Goal: Find specific page/section: Find specific page/section

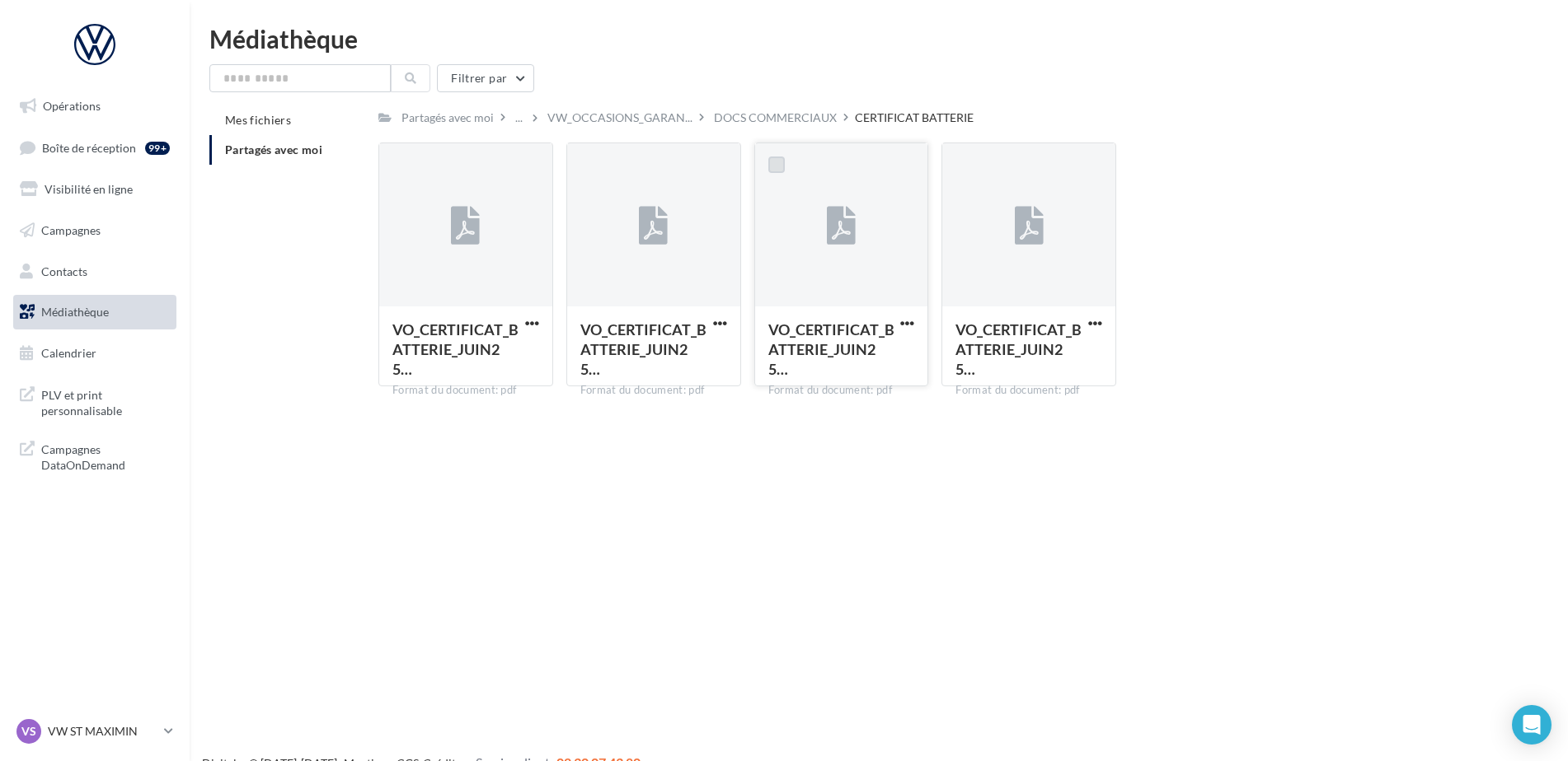
click at [783, 162] on label at bounding box center [776, 165] width 17 height 17
click at [819, 341] on span "VO_CERTIFICAT_BATTERIE_JUIN25…" at bounding box center [831, 349] width 126 height 58
click at [766, 166] on div at bounding box center [776, 164] width 42 height 42
click at [272, 148] on span "Partagés avec moi" at bounding box center [273, 150] width 98 height 14
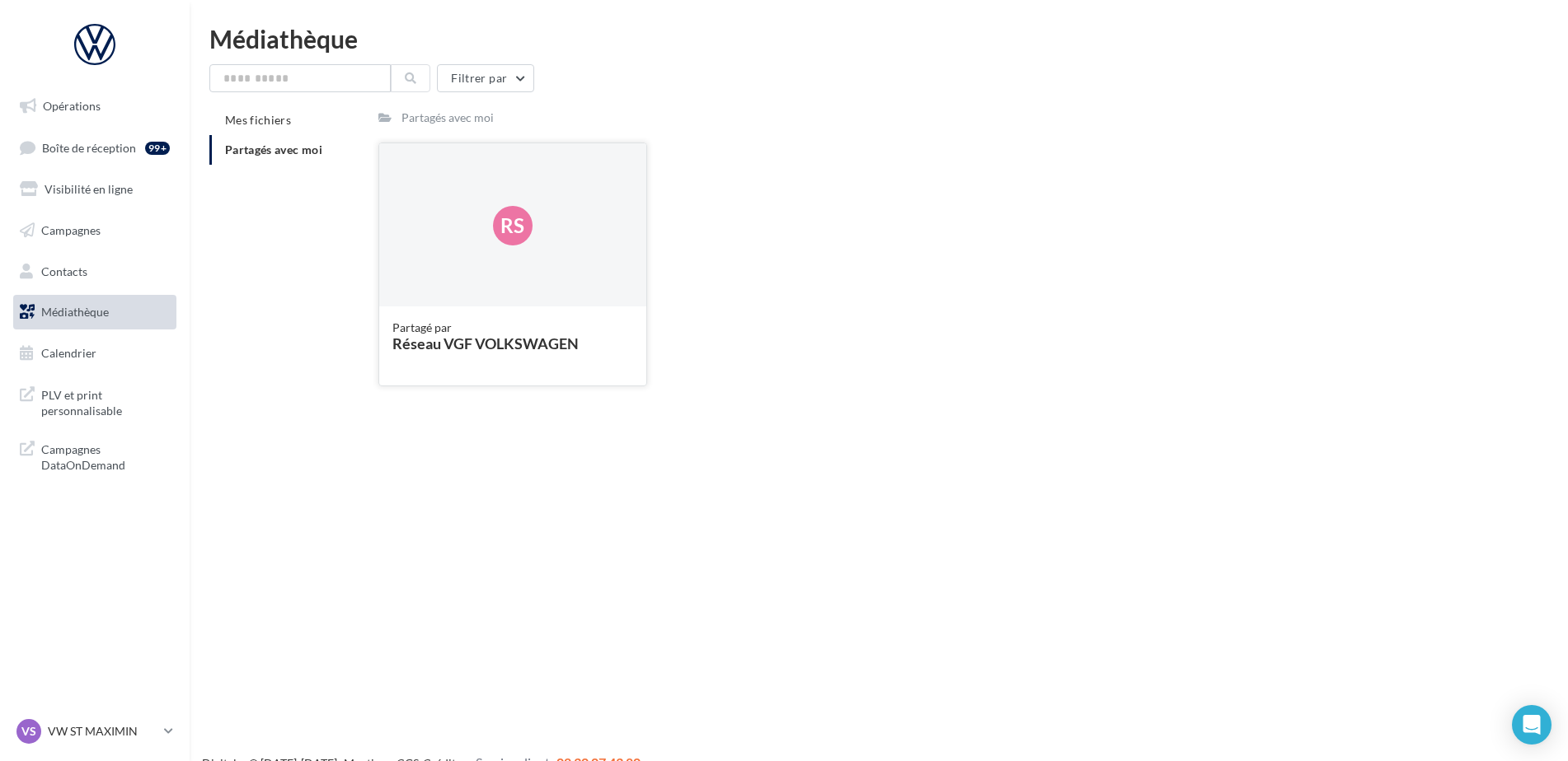
click at [515, 248] on div "Rs" at bounding box center [513, 225] width 267 height 165
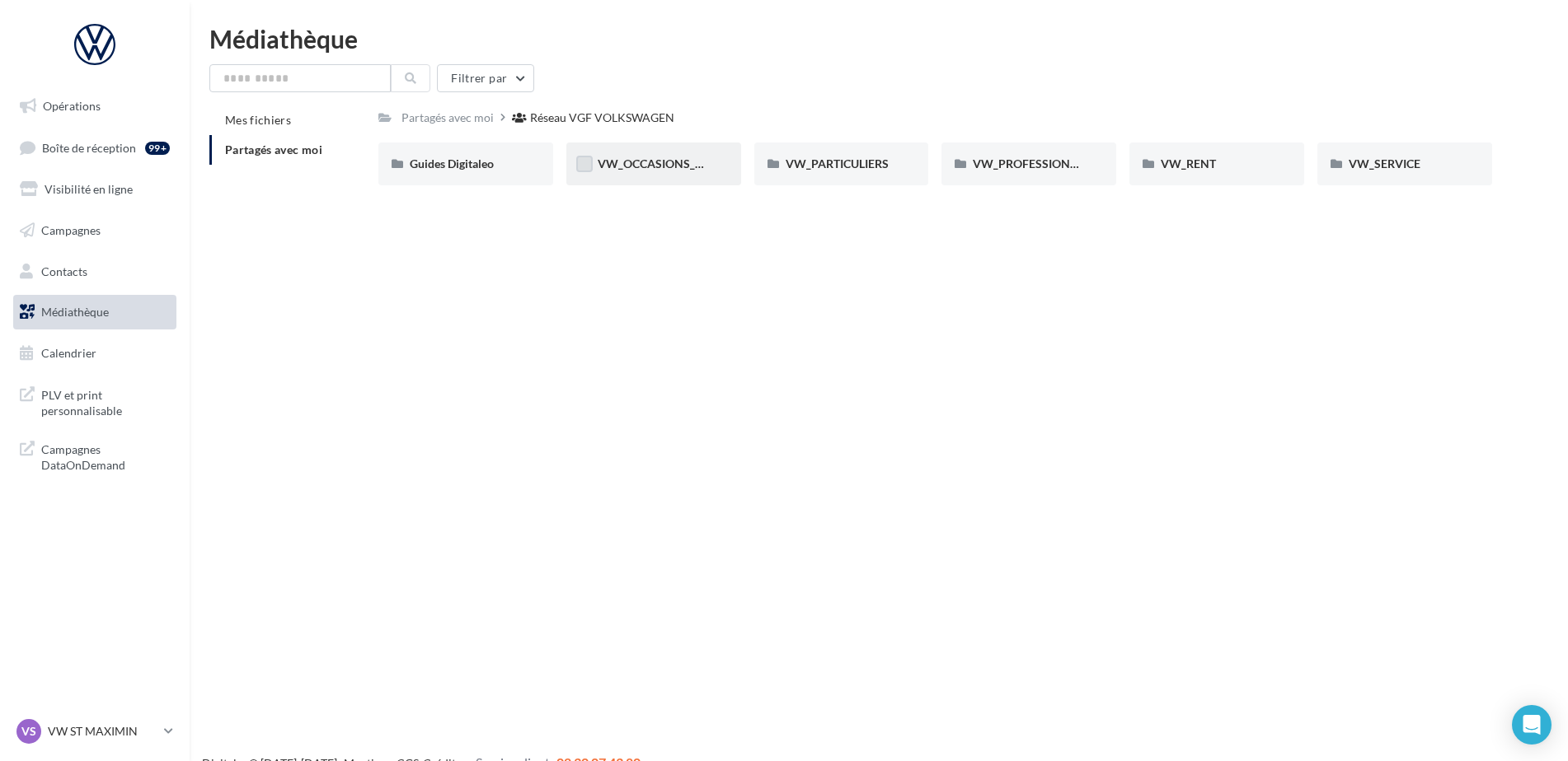
click at [591, 168] on label at bounding box center [584, 164] width 17 height 17
click at [614, 162] on span "VW_OCCASIONS_GARANTIES" at bounding box center [678, 164] width 162 height 14
drag, startPoint x: 614, startPoint y: 162, endPoint x: 648, endPoint y: 164, distance: 34.1
click at [648, 164] on span "VW_OCCASIONS_GARANTIES" at bounding box center [678, 164] width 162 height 14
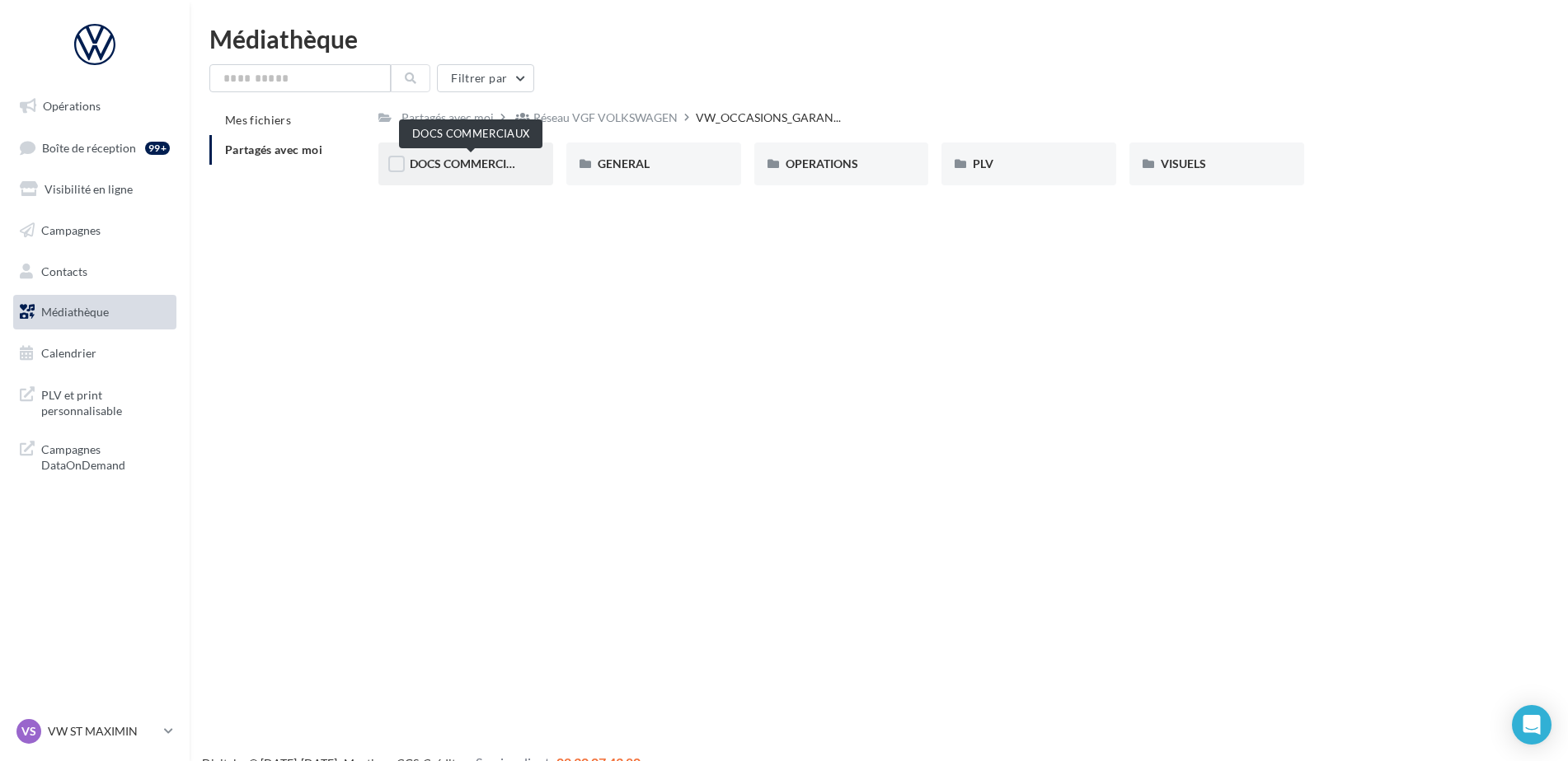
click at [462, 167] on span "DOCS COMMERCIAUX" at bounding box center [469, 164] width 121 height 14
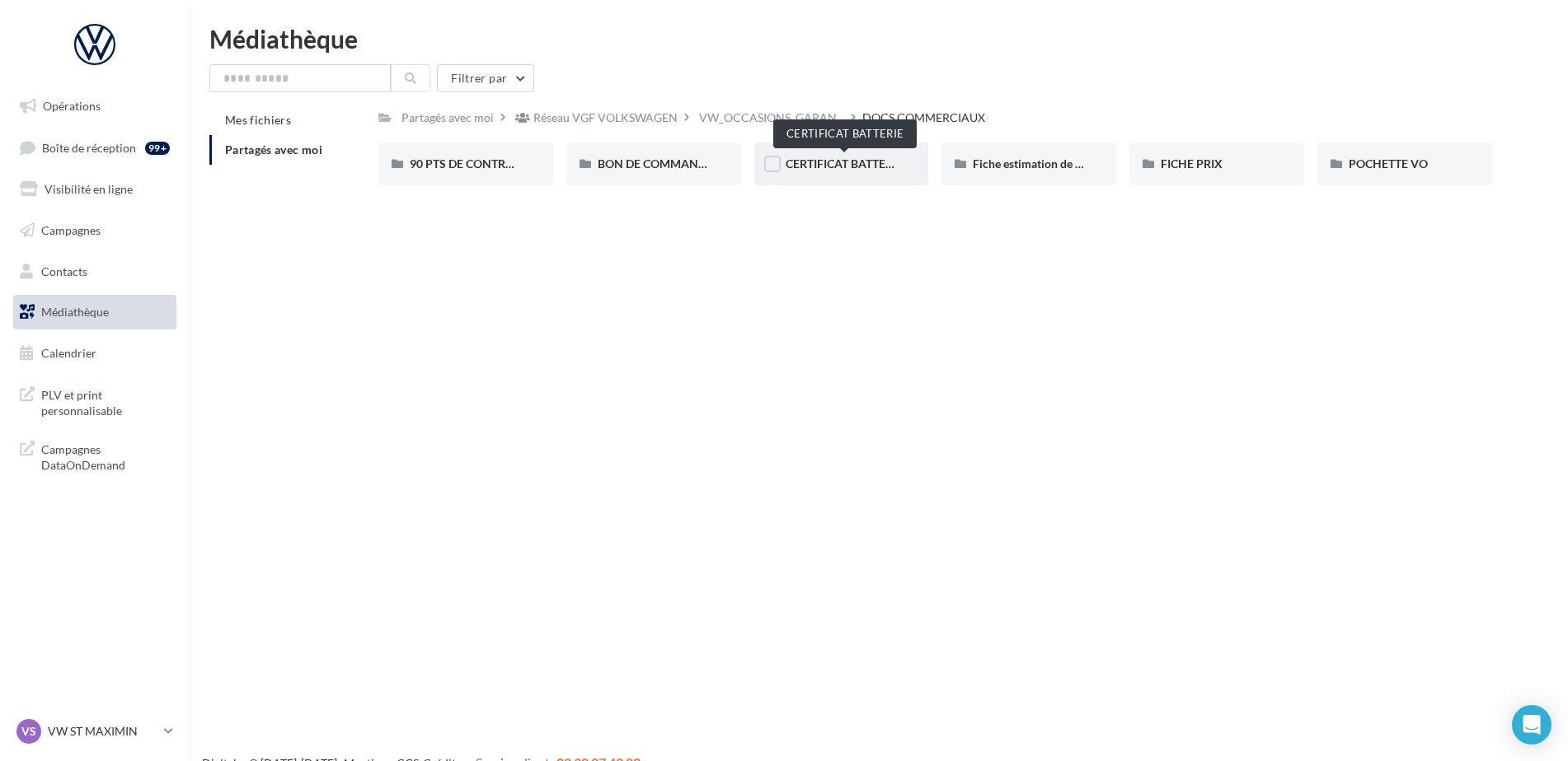
click at [869, 160] on span "CERTIFICAT BATTERIE" at bounding box center [844, 164] width 117 height 14
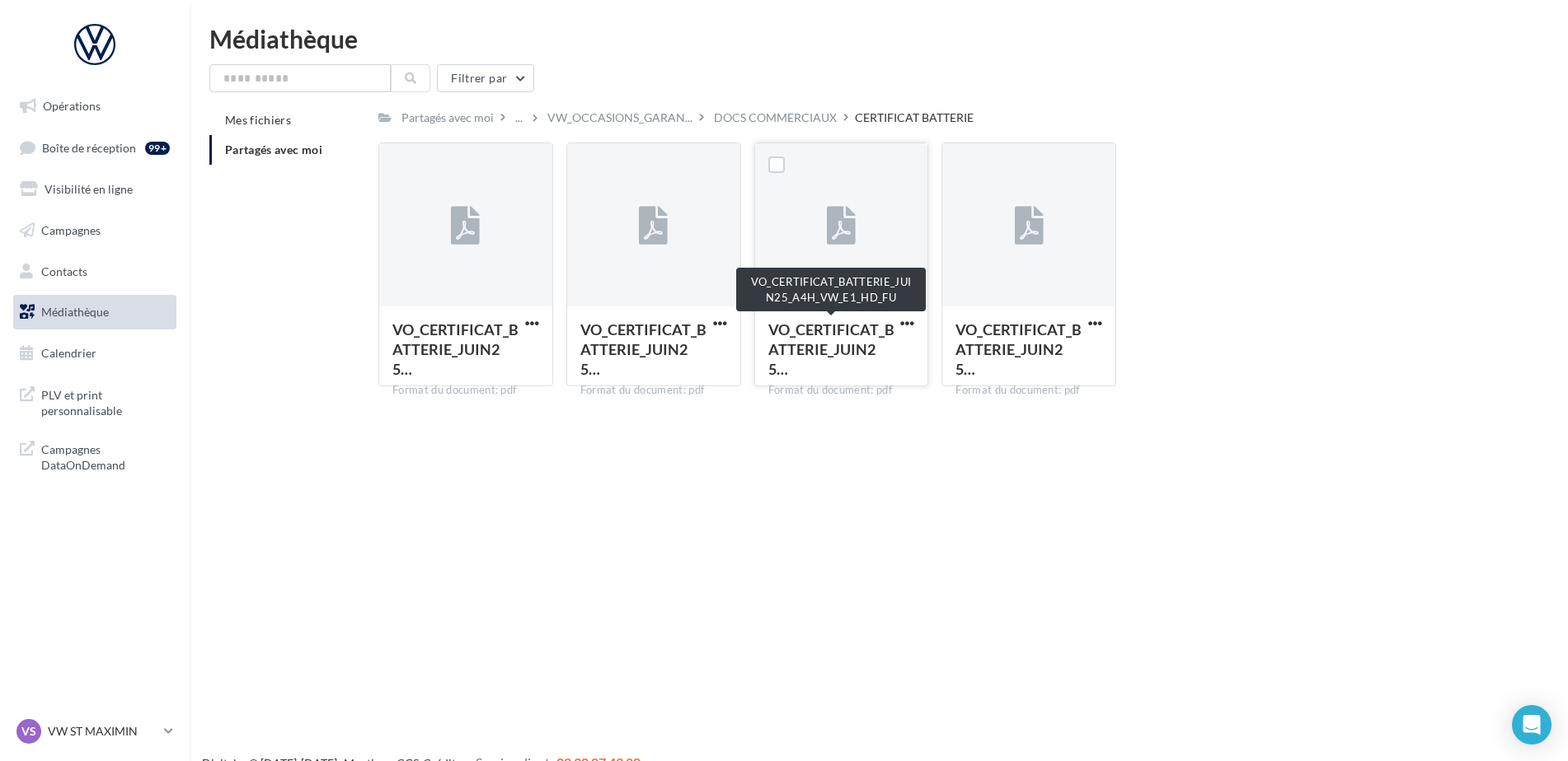
click at [864, 342] on span "VO_CERTIFICAT_BATTERIE_JUIN25…" at bounding box center [831, 349] width 126 height 58
click at [863, 342] on span "VO_CERTIFICAT_BATTERIE_JUIN25…" at bounding box center [831, 349] width 126 height 58
click at [774, 171] on label at bounding box center [776, 165] width 17 height 17
click at [1386, 565] on div "Opérations Boîte de réception 99+ Visibilité en ligne Campagnes Contacts Médiat…" at bounding box center [784, 407] width 1568 height 761
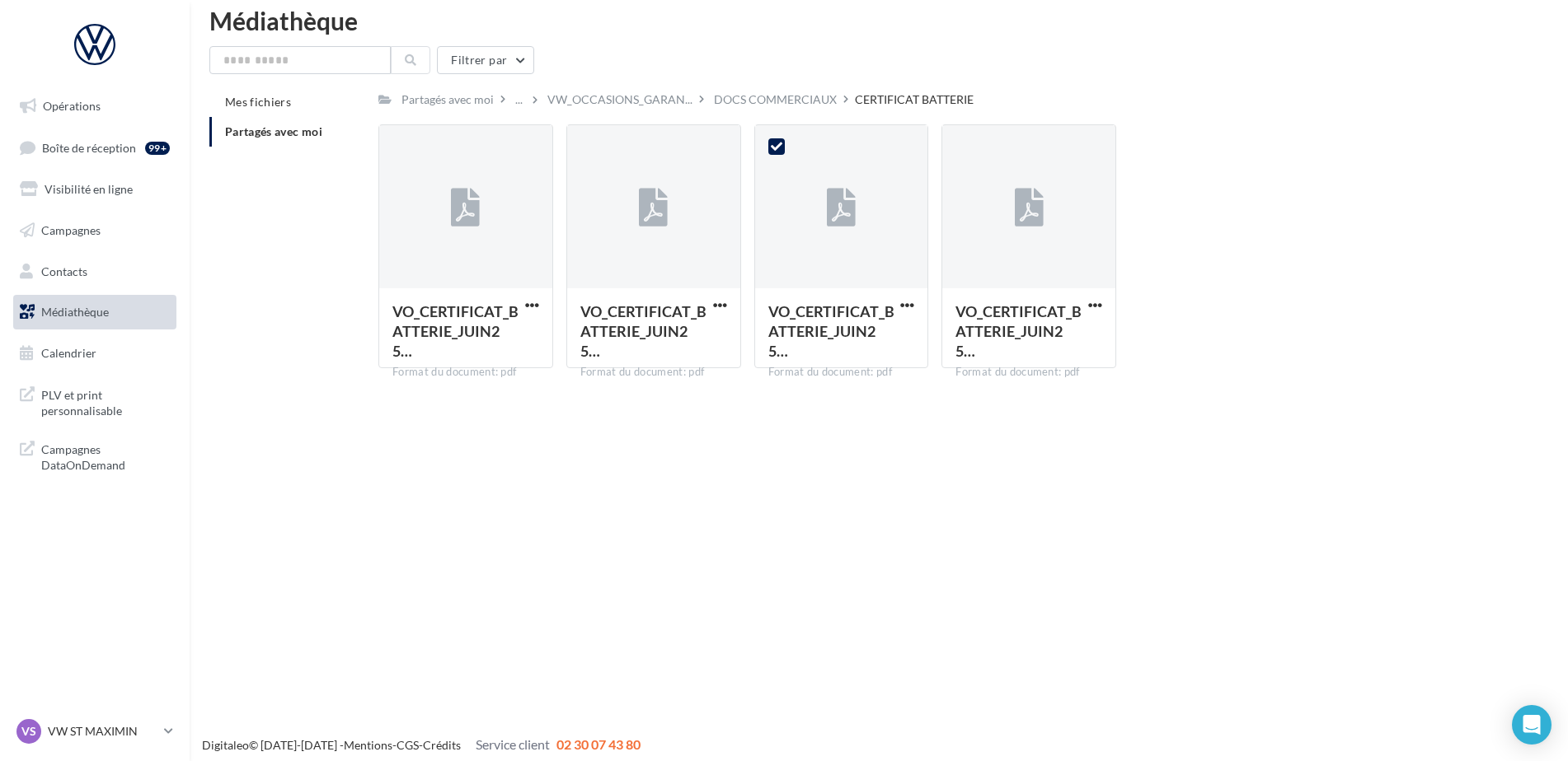
scroll to position [27, 0]
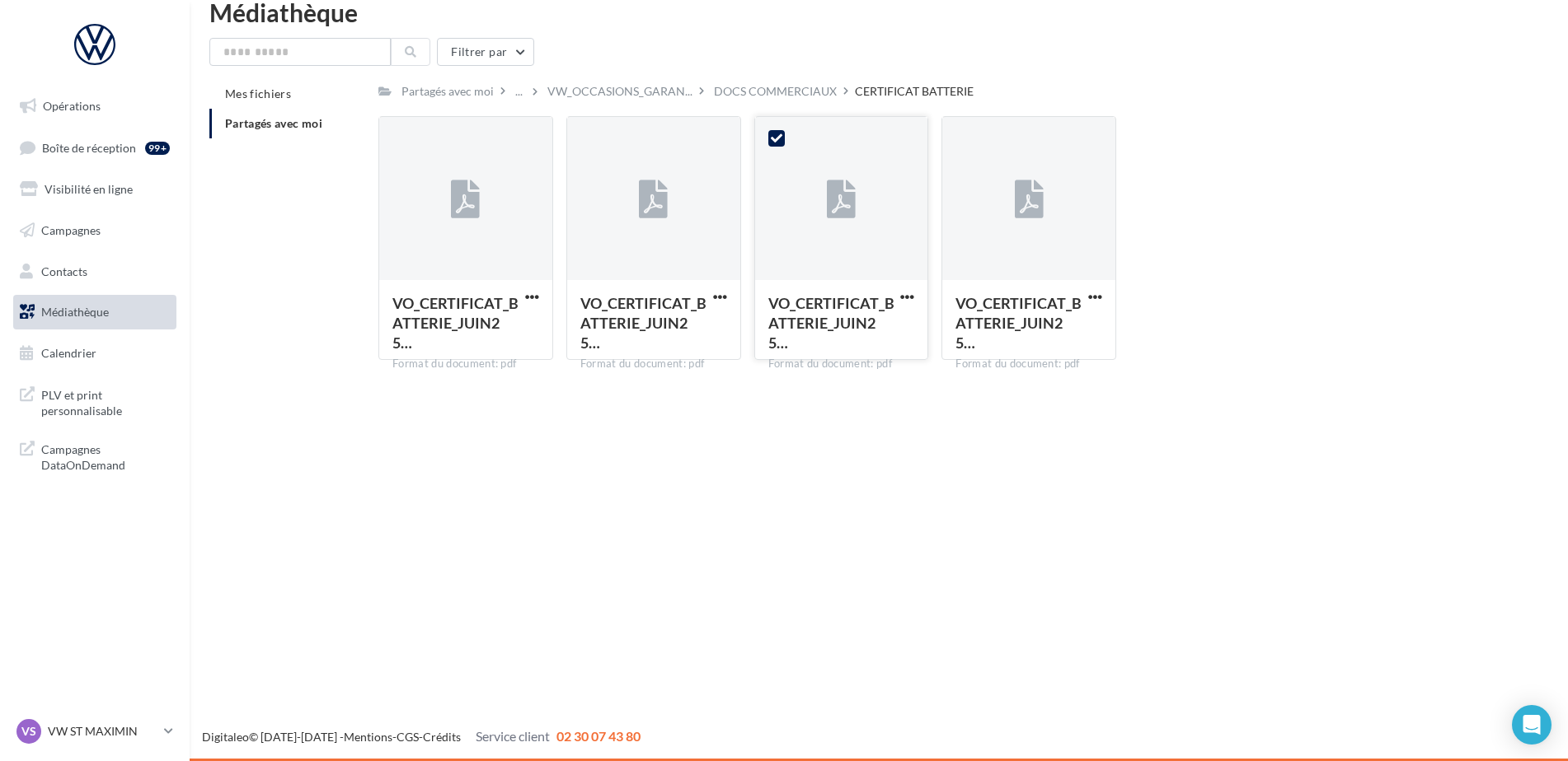
drag, startPoint x: 846, startPoint y: 188, endPoint x: 827, endPoint y: 208, distance: 27.6
click at [827, 208] on icon at bounding box center [840, 200] width 29 height 37
click at [832, 208] on icon at bounding box center [840, 200] width 29 height 37
click at [833, 208] on icon at bounding box center [840, 200] width 29 height 37
click at [832, 208] on icon at bounding box center [840, 200] width 29 height 37
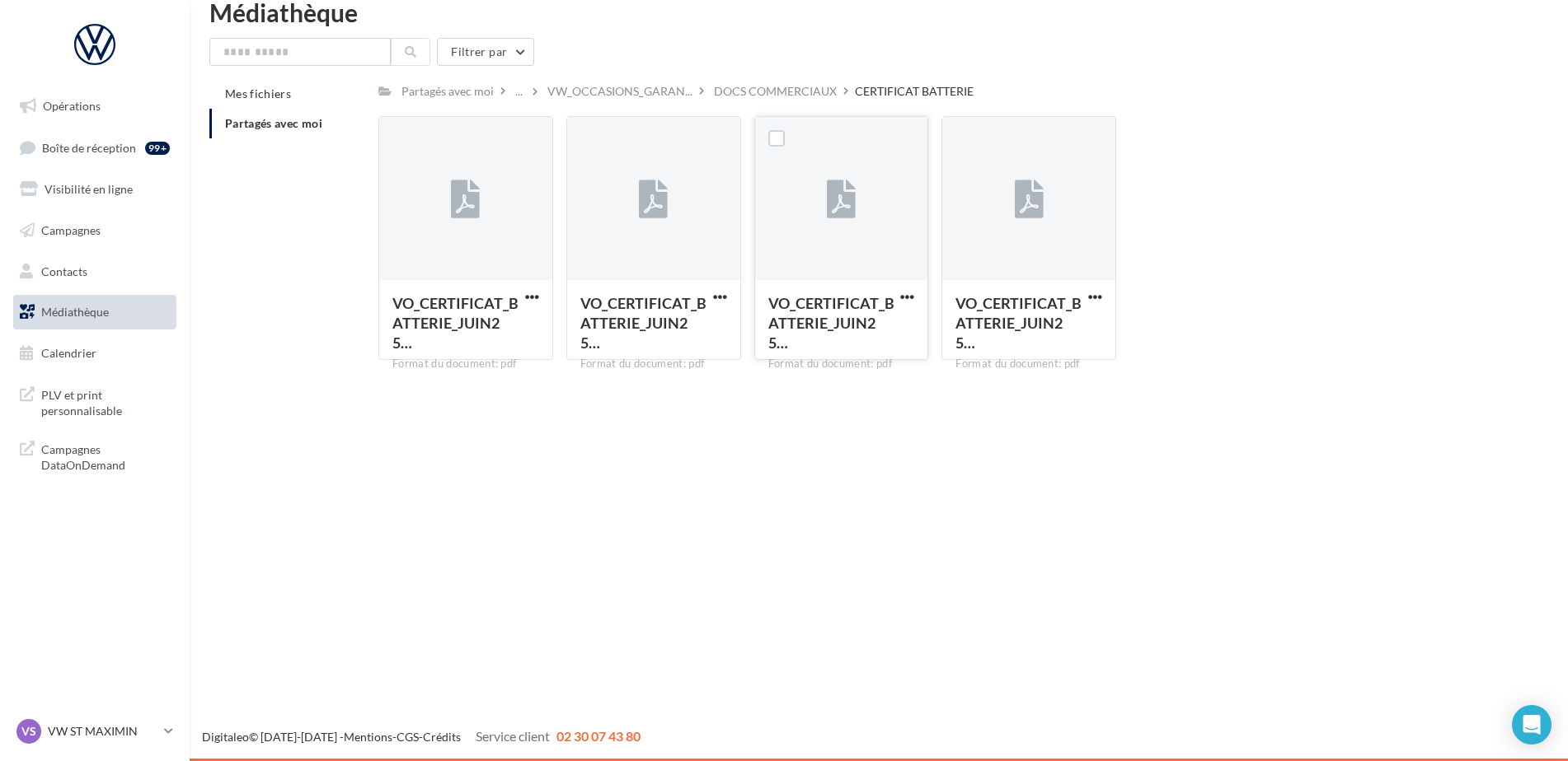
click at [831, 208] on icon at bounding box center [840, 200] width 29 height 37
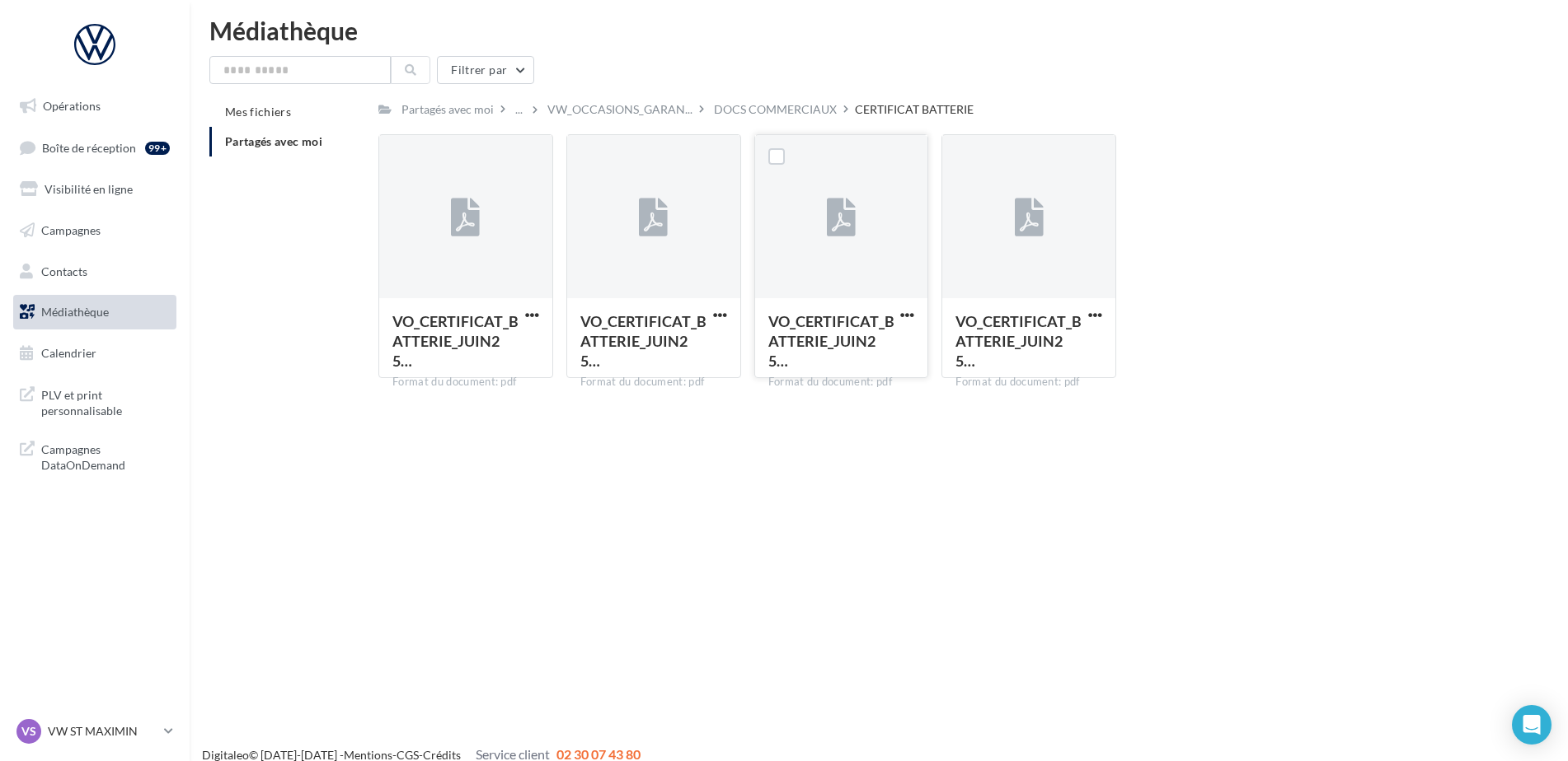
scroll to position [0, 0]
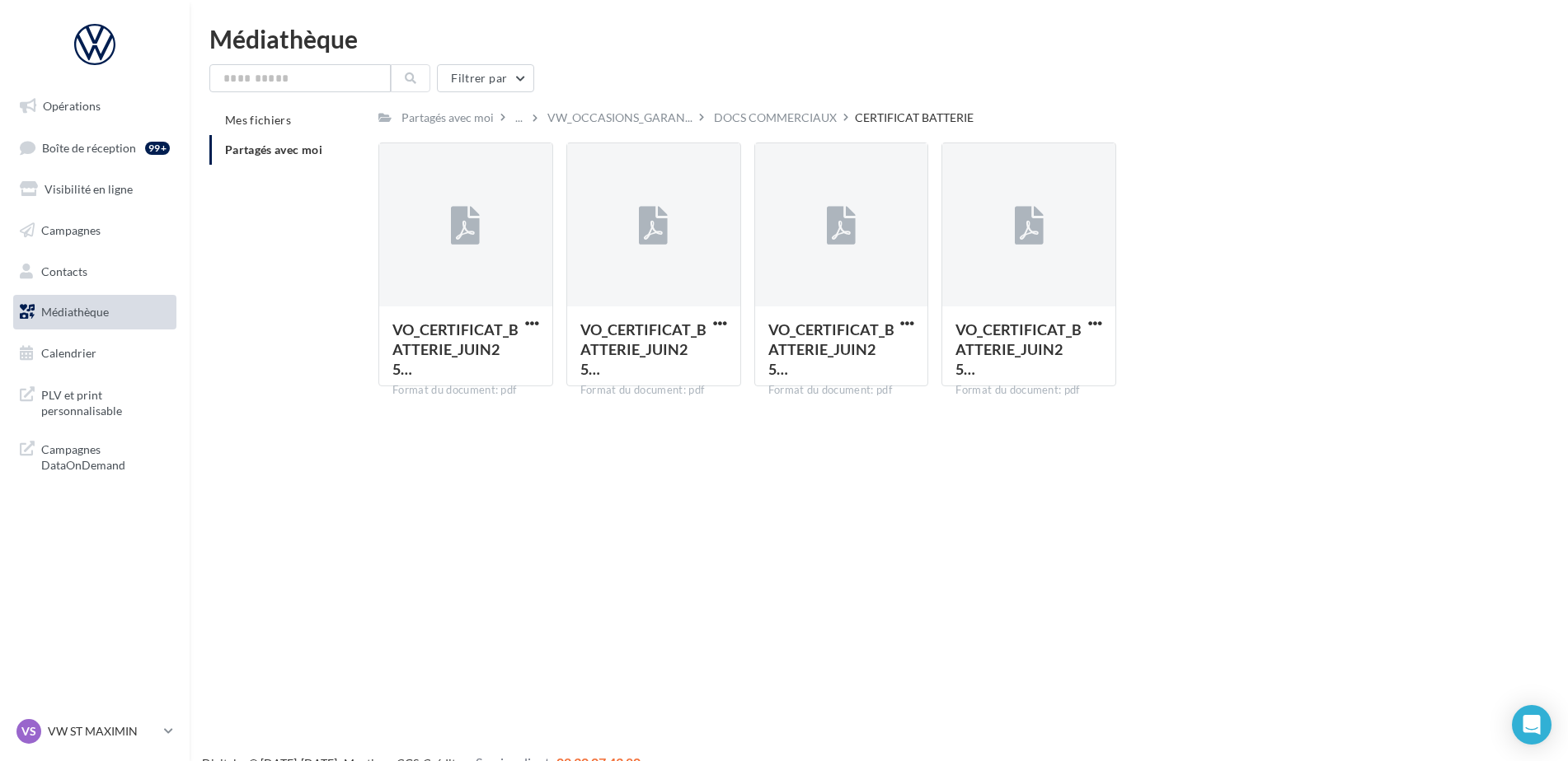
drag, startPoint x: 831, startPoint y: 208, endPoint x: 1419, endPoint y: 83, distance: 601.1
click at [1388, 128] on div "Partagés avec moi ... VW_OCCASIONS_GARAN... DOCS COMMERCIAUX CERTIFICAT BATTERIE" at bounding box center [935, 117] width 1113 height 24
drag, startPoint x: 1323, startPoint y: 96, endPoint x: 1002, endPoint y: 121, distance: 322.0
click at [1313, 96] on div "Filtrer par Mes fichiers Partagés avec moi Partagés avec moi ... VW_OCCASIONS_G…" at bounding box center [879, 232] width 1339 height 335
click at [771, 160] on label at bounding box center [776, 165] width 17 height 17
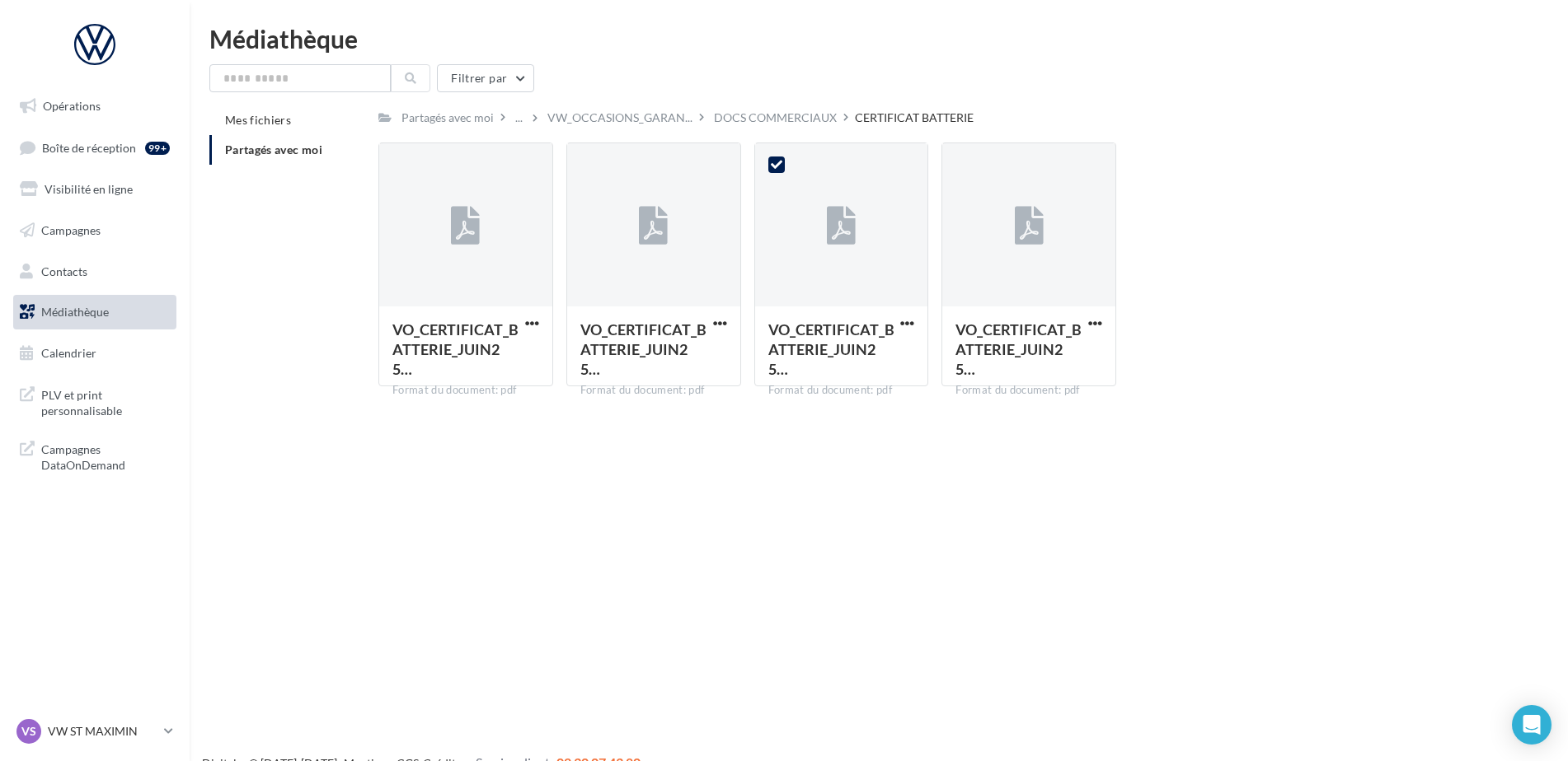
click at [1305, 114] on div "Partagés avec moi ... VW_OCCASIONS_GARAN... DOCS COMMERCIAUX CERTIFICAT BATTERIE" at bounding box center [935, 117] width 1113 height 24
click at [649, 85] on div "Filtrer par" at bounding box center [879, 78] width 1339 height 28
